Goal: Book appointment/travel/reservation

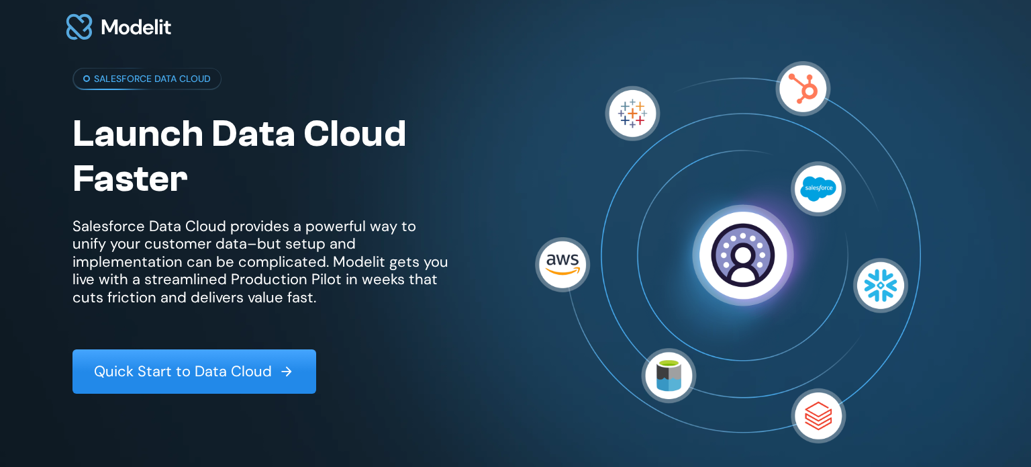
click at [186, 378] on p "Quick Start to Data Cloud" at bounding box center [183, 371] width 178 height 17
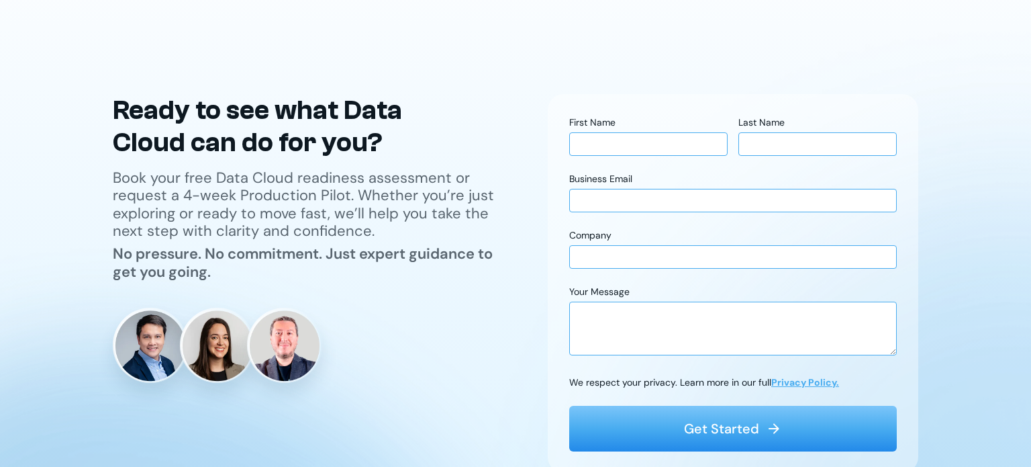
scroll to position [3620, 0]
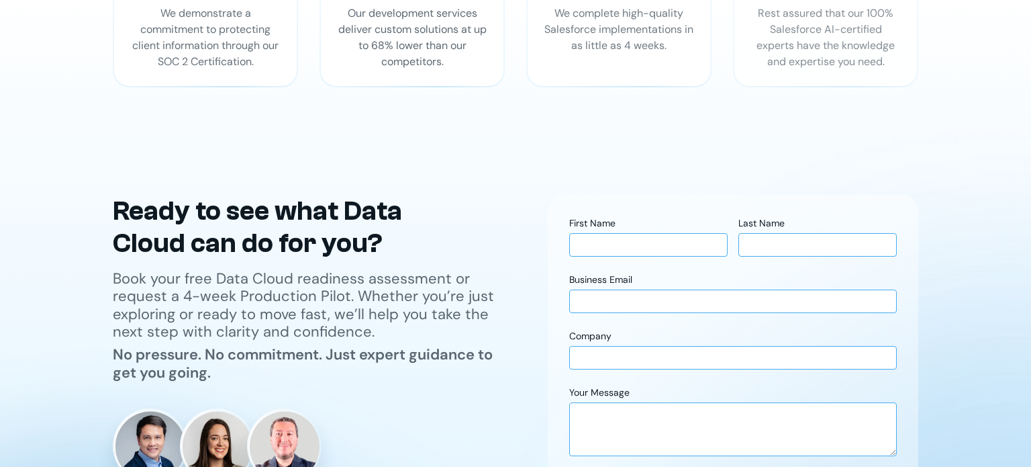
scroll to position [3517, 0]
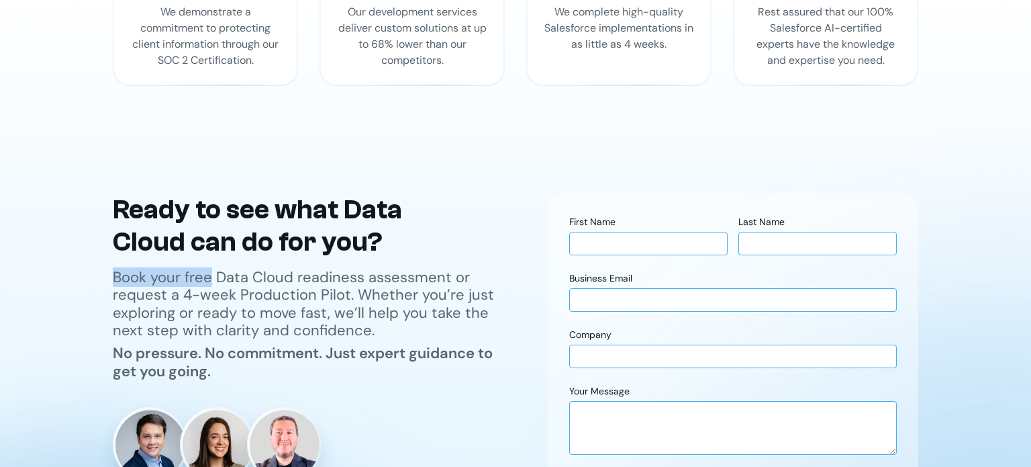
drag, startPoint x: 109, startPoint y: 254, endPoint x: 209, endPoint y: 259, distance: 100.9
click at [209, 259] on div "Ready to grow your company? Let’s talk sales! Reach out [DATE] and we’ll connec…" at bounding box center [516, 382] width 886 height 379
copy p "Book your free"
click at [397, 269] on p "Book your free Data Cloud readiness assessment or request a 4-week Production P…" at bounding box center [309, 304] width 392 height 71
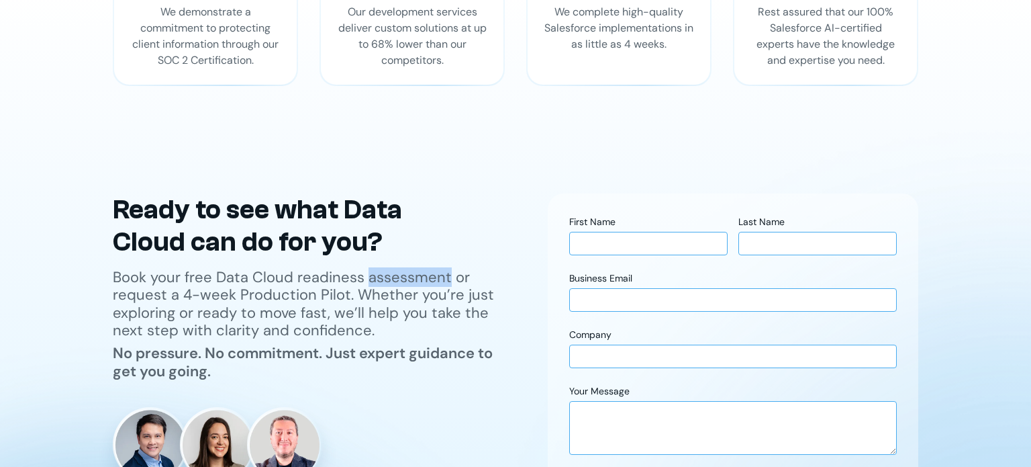
copy p "assessment"
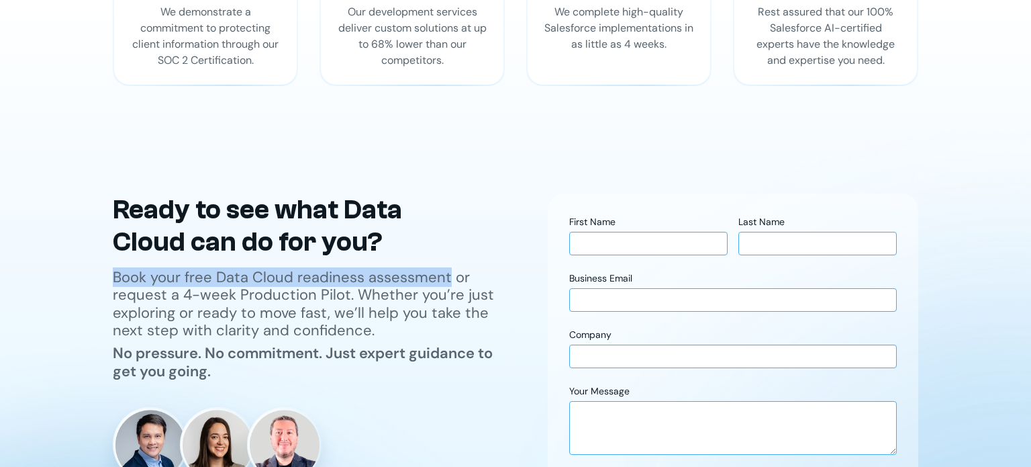
drag, startPoint x: 109, startPoint y: 254, endPoint x: 447, endPoint y: 254, distance: 337.1
click at [447, 254] on div "Ready to grow your company? Let’s talk sales! Reach out [DATE] and we’ll connec…" at bounding box center [516, 382] width 886 height 379
copy p "Book your free Data Cloud readiness assessment"
